Goal: Check status: Check status

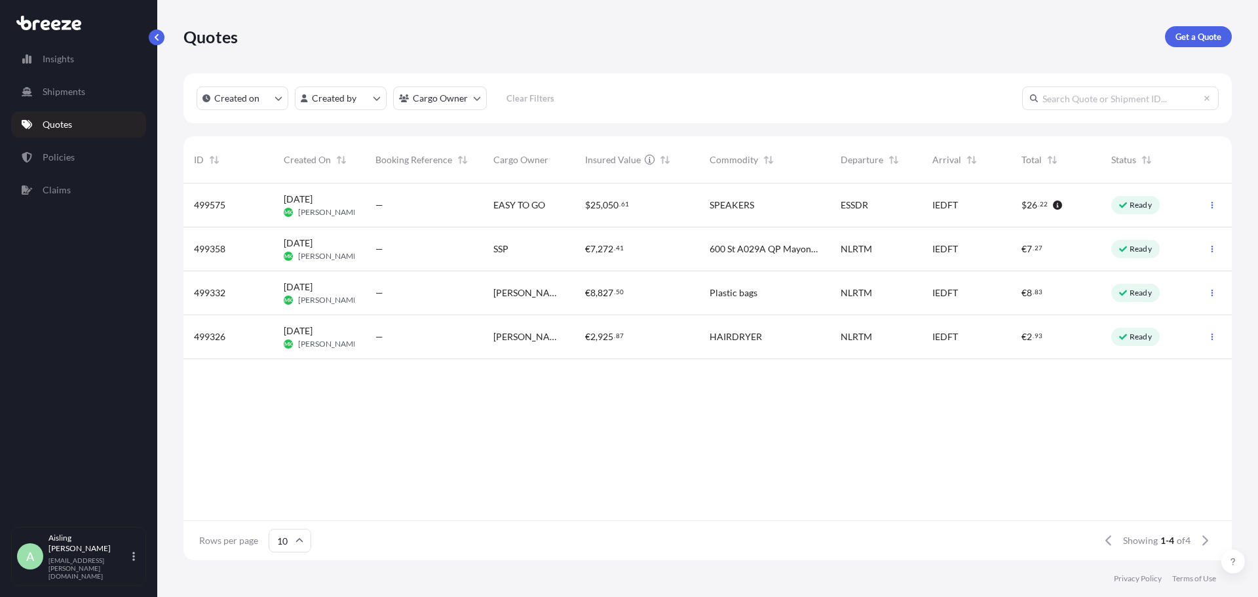
scroll to position [374, 1039]
click at [446, 492] on div "499575 [DATE] MK [PERSON_NAME] — EASY TO GO $ 25 , 050 . 61 SPEAKERS ESSDR IEDF…" at bounding box center [708, 352] width 1049 height 337
click at [70, 159] on p "Policies" at bounding box center [59, 157] width 32 height 13
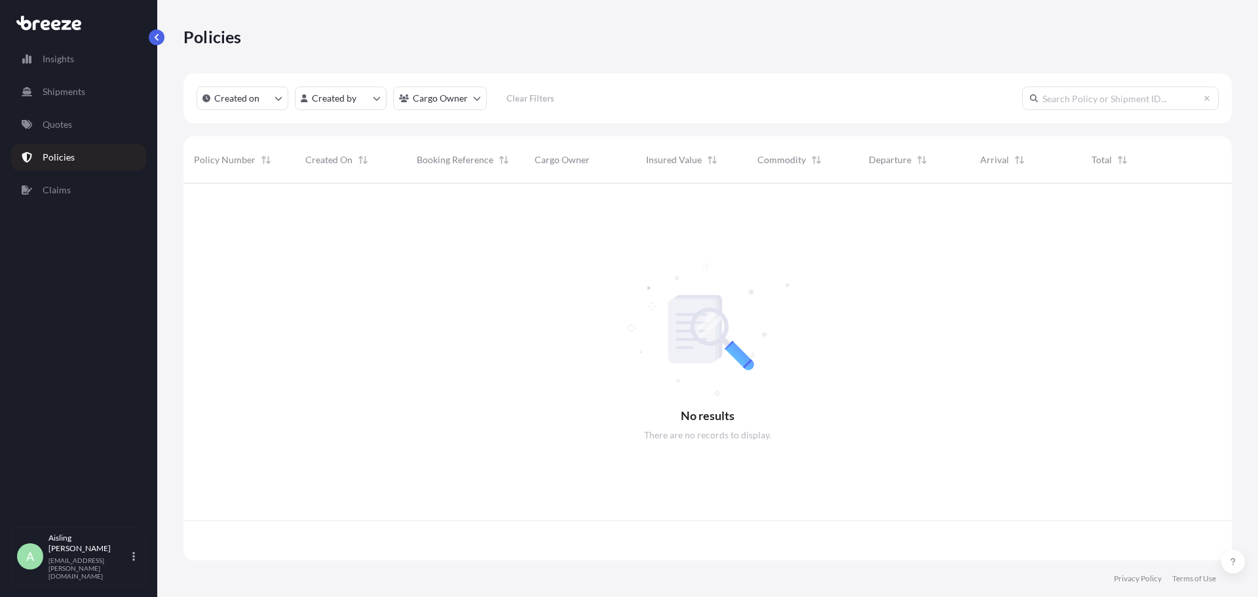
scroll to position [374, 1039]
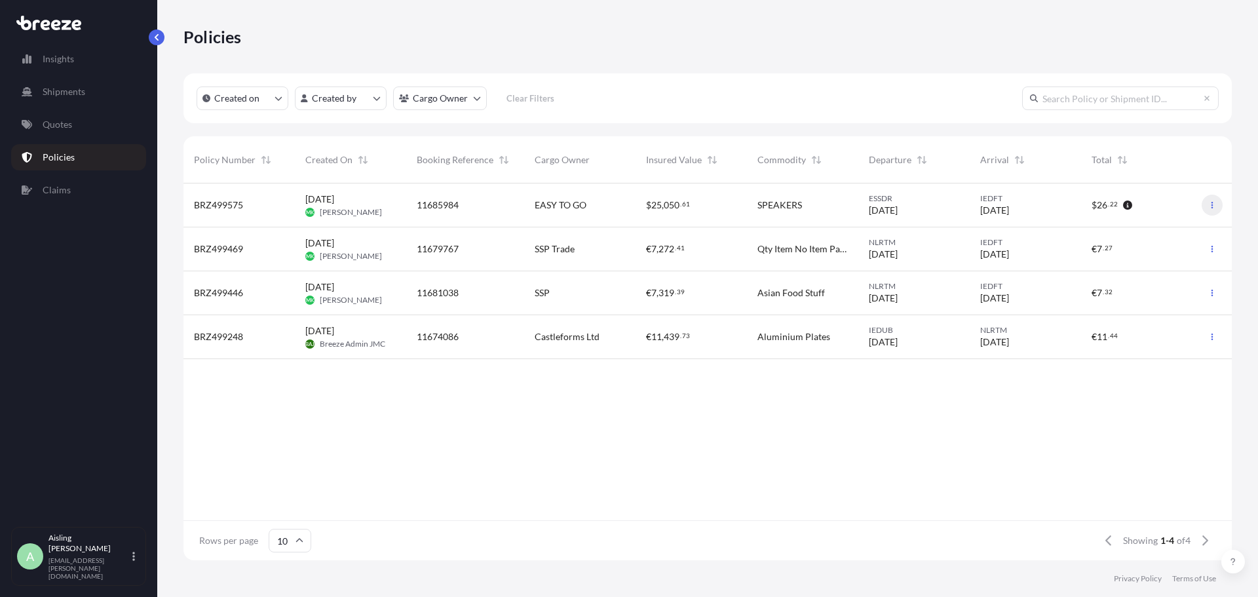
click at [1213, 204] on icon "button" at bounding box center [1213, 205] width 8 height 8
click at [229, 202] on span "BRZ499575" at bounding box center [218, 205] width 49 height 13
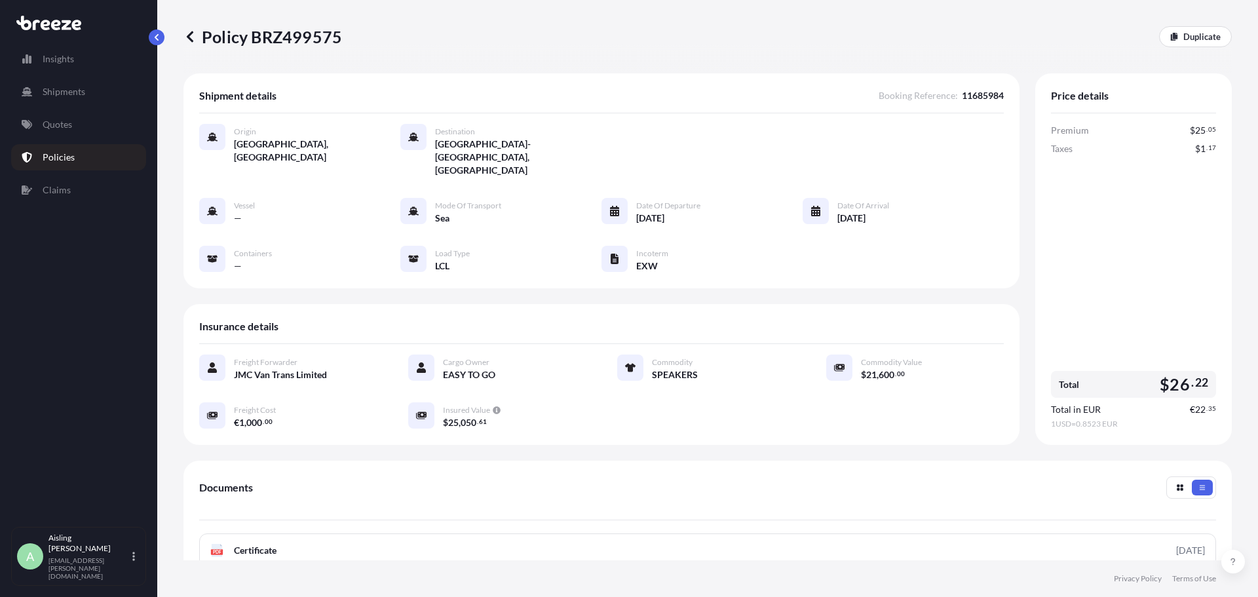
click at [60, 161] on p "Policies" at bounding box center [59, 157] width 32 height 13
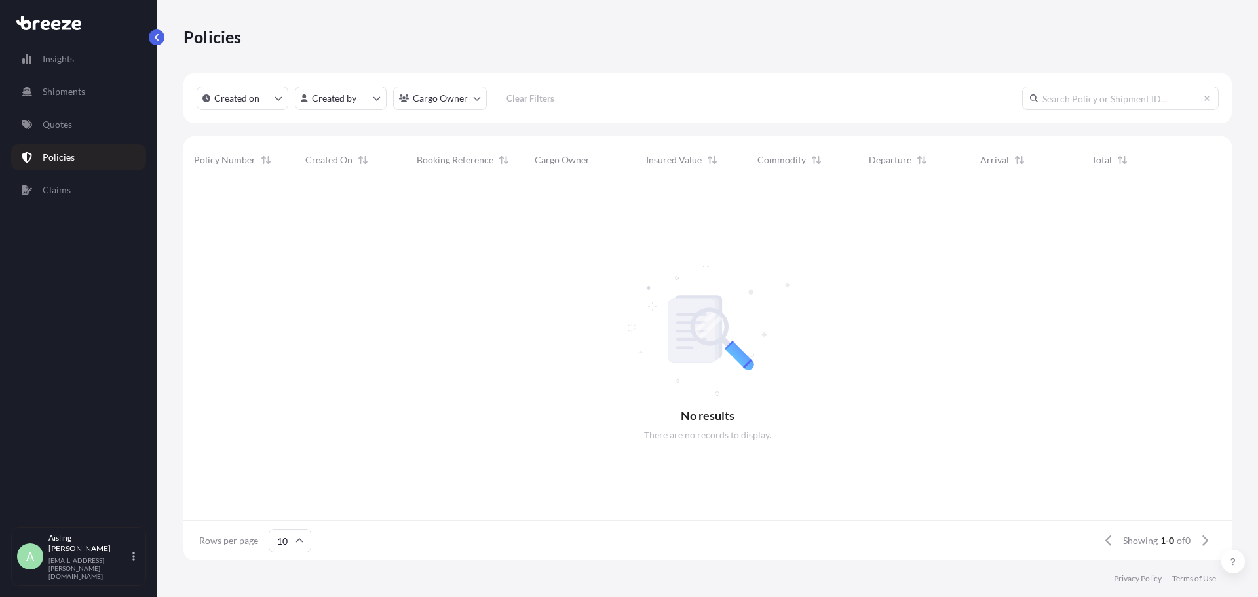
scroll to position [374, 1039]
